Goal: Task Accomplishment & Management: Manage account settings

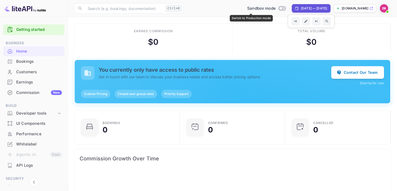
click at [276, 9] on input "Switch to Production mode" at bounding box center [281, 8] width 10 height 3
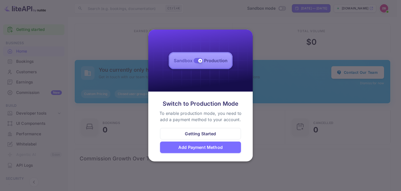
click at [203, 147] on div "Add Payment Method" at bounding box center [200, 147] width 44 height 6
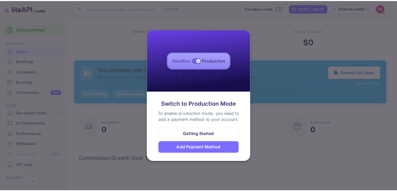
scroll to position [4, 4]
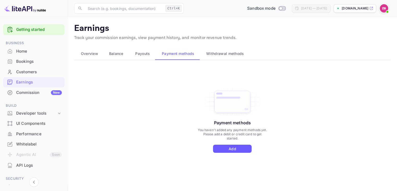
click at [236, 145] on button "Add" at bounding box center [232, 148] width 39 height 8
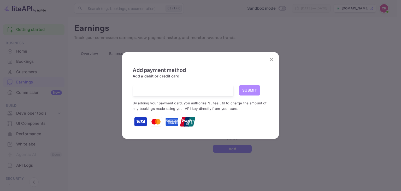
click at [251, 91] on button "Submit" at bounding box center [249, 90] width 21 height 10
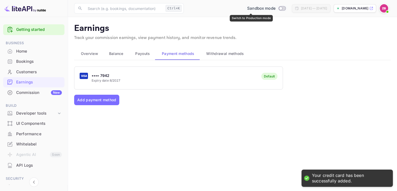
click at [276, 8] on input "Switch to Production mode" at bounding box center [281, 8] width 10 height 3
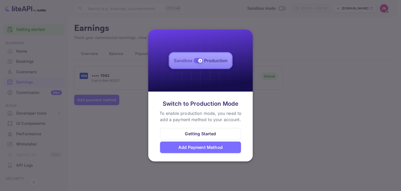
click at [274, 62] on div at bounding box center [200, 95] width 401 height 191
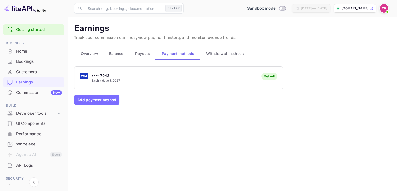
click at [155, 81] on div "•••• 7942 Expiry date 8/2027 Default" at bounding box center [178, 77] width 208 height 21
click at [276, 8] on input "Switch to Production mode" at bounding box center [281, 8] width 10 height 3
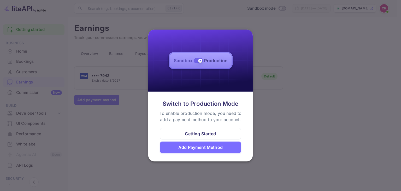
click at [137, 126] on div at bounding box center [200, 95] width 401 height 191
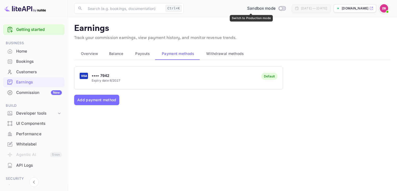
click at [276, 10] on input "Switch to Production mode" at bounding box center [281, 8] width 10 height 3
checkbox input "false"
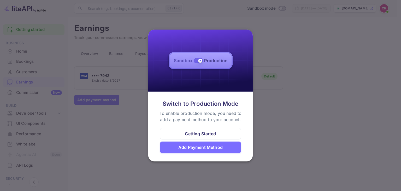
click at [290, 47] on div at bounding box center [200, 95] width 401 height 191
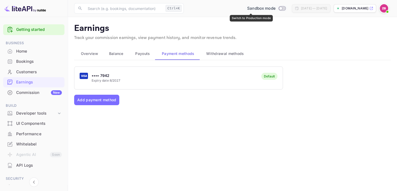
click at [276, 7] on input "Switch to Production mode" at bounding box center [281, 8] width 10 height 3
checkbox input "true"
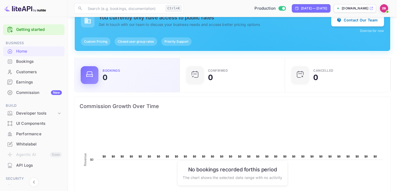
scroll to position [104, 0]
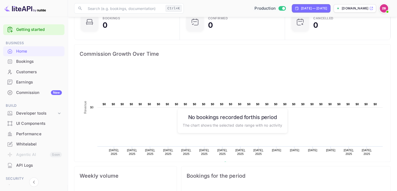
click at [232, 117] on h6 "No bookings recorded for this period" at bounding box center [232, 117] width 99 height 6
click at [237, 124] on p "The chart shows the selected date range with no activity" at bounding box center [232, 124] width 99 height 5
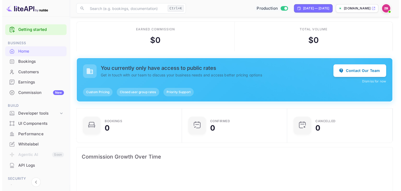
scroll to position [0, 0]
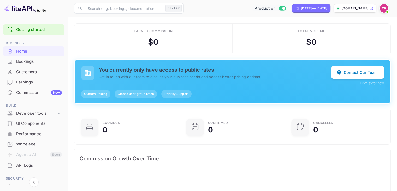
click at [32, 63] on div "Bookings" at bounding box center [39, 62] width 46 height 6
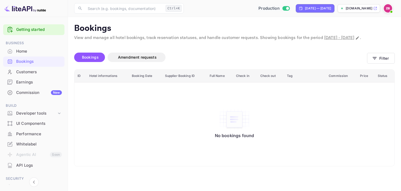
click at [23, 70] on div "Customers" at bounding box center [39, 72] width 46 height 6
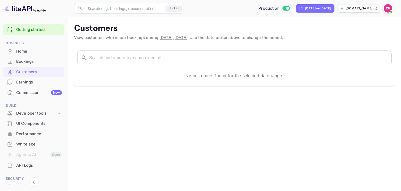
click at [24, 63] on div "Bookings" at bounding box center [39, 62] width 46 height 6
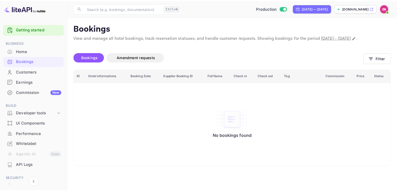
scroll to position [26, 0]
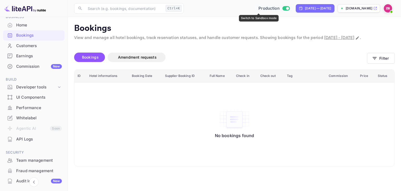
click at [282, 8] on input "Switch to Sandbox mode" at bounding box center [287, 8] width 10 height 3
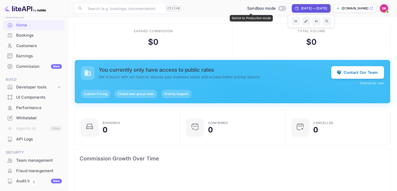
scroll to position [81, 98]
click at [271, 8] on div "Sandbox mode" at bounding box center [266, 8] width 43 height 6
checkbox input "true"
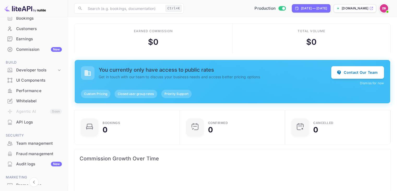
scroll to position [71, 0]
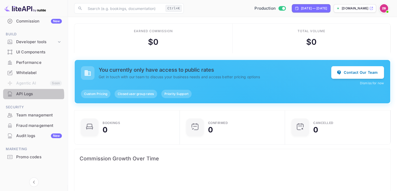
click at [29, 95] on div "API Logs" at bounding box center [39, 94] width 46 height 6
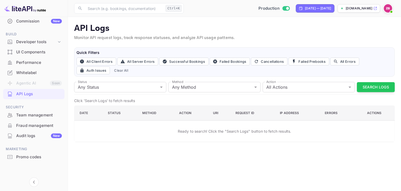
click at [31, 54] on div "UI Components" at bounding box center [39, 52] width 46 height 6
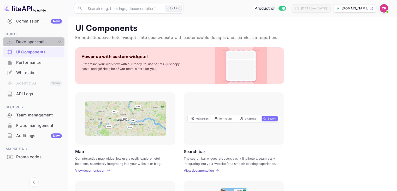
click at [37, 44] on div "Developer tools" at bounding box center [36, 42] width 40 height 6
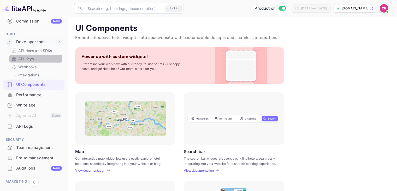
click at [32, 57] on p "API Keys" at bounding box center [25, 58] width 15 height 5
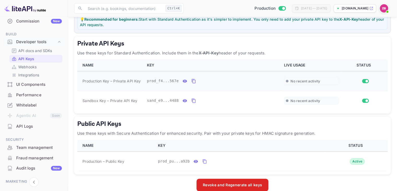
scroll to position [83, 0]
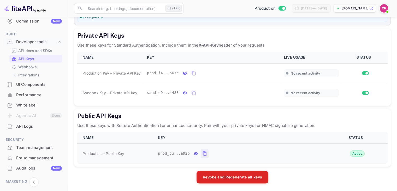
click at [202, 153] on icon "public api keys table" at bounding box center [204, 153] width 5 height 6
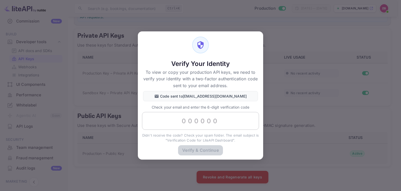
click at [202, 125] on input "text" at bounding box center [200, 121] width 117 height 18
click at [187, 119] on input "text" at bounding box center [200, 121] width 117 height 18
paste input "215793"
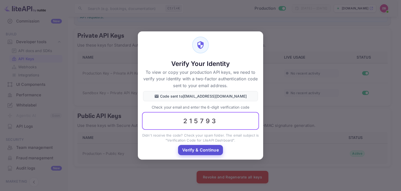
type input "215793"
click at [198, 147] on button "Verify & Continue" at bounding box center [200, 150] width 45 height 10
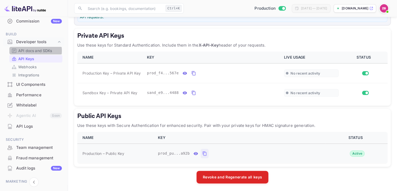
click at [34, 50] on p "API docs and SDKs" at bounding box center [35, 50] width 34 height 5
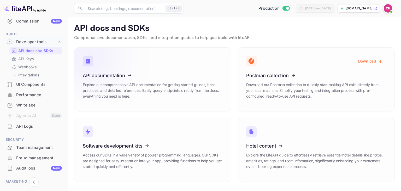
click at [114, 74] on icon at bounding box center [114, 75] width 81 height 54
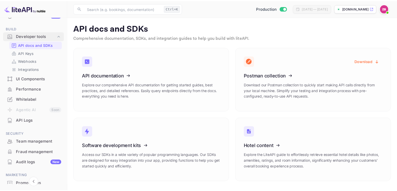
scroll to position [45, 0]
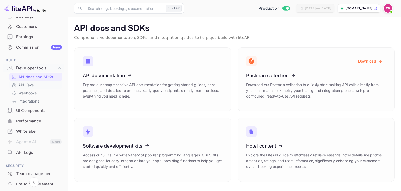
click at [28, 84] on p "API Keys" at bounding box center [25, 84] width 15 height 5
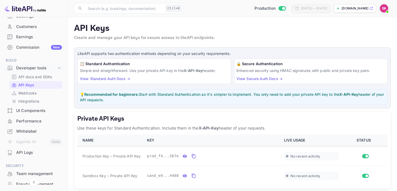
scroll to position [83, 0]
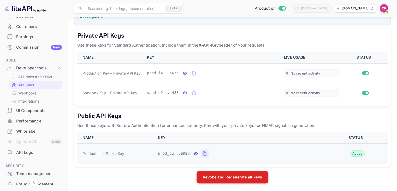
click at [202, 153] on icon "public api keys table" at bounding box center [204, 153] width 5 height 6
click at [191, 72] on icon "private api keys table" at bounding box center [193, 73] width 5 height 6
